Goal: Transaction & Acquisition: Purchase product/service

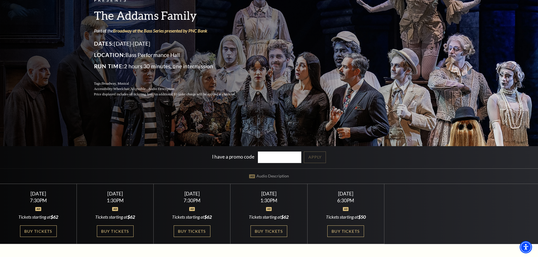
scroll to position [56, 0]
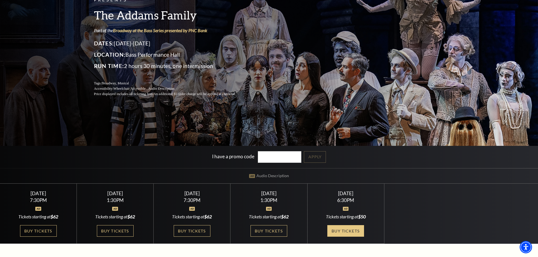
click at [353, 233] on link "Buy Tickets" at bounding box center [345, 231] width 37 height 12
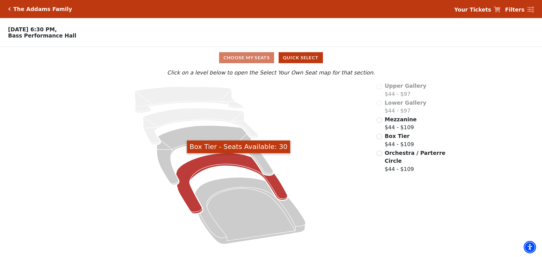
click at [218, 163] on icon "Box Tier - Seats Available: 30" at bounding box center [231, 183] width 111 height 61
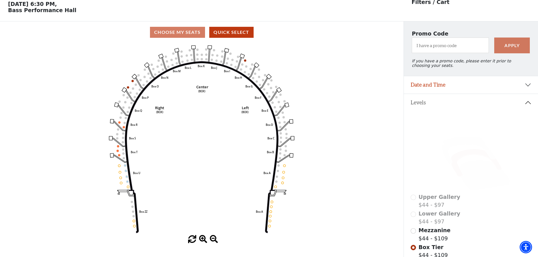
scroll to position [26, 0]
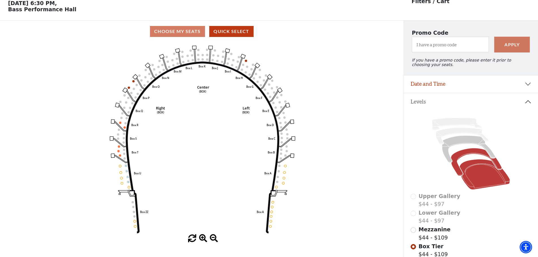
click at [476, 184] on icon at bounding box center [484, 174] width 51 height 30
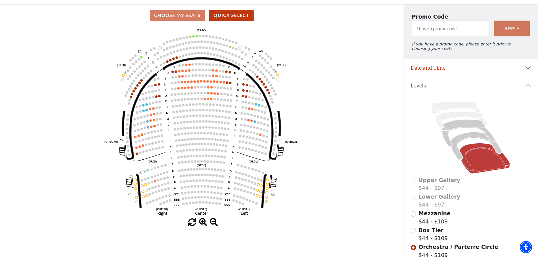
scroll to position [111, 0]
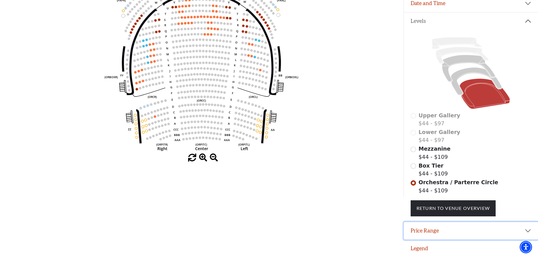
click at [477, 230] on button "Price Range" at bounding box center [471, 230] width 134 height 17
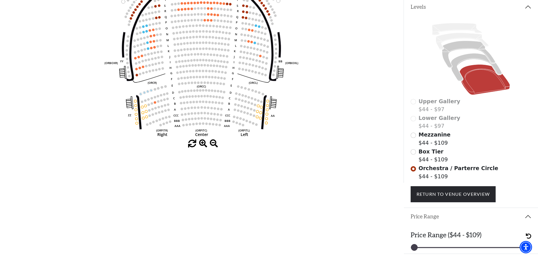
scroll to position [139, 0]
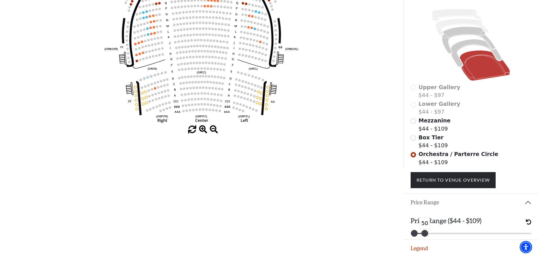
drag, startPoint x: 526, startPoint y: 233, endPoint x: 424, endPoint y: 233, distance: 101.9
click at [424, 233] on div at bounding box center [424, 233] width 6 height 6
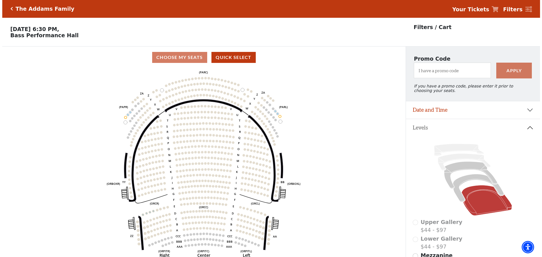
scroll to position [0, 0]
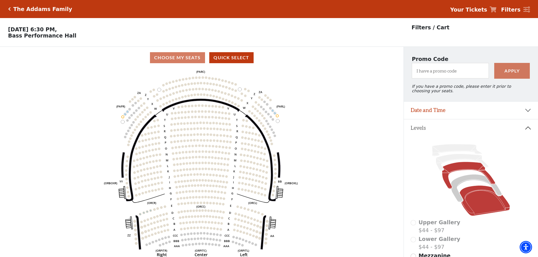
click at [469, 170] on icon at bounding box center [468, 175] width 53 height 27
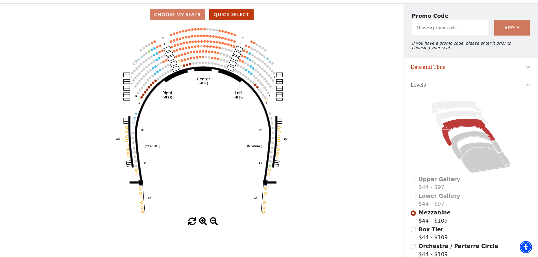
scroll to position [85, 0]
